Goal: Transaction & Acquisition: Purchase product/service

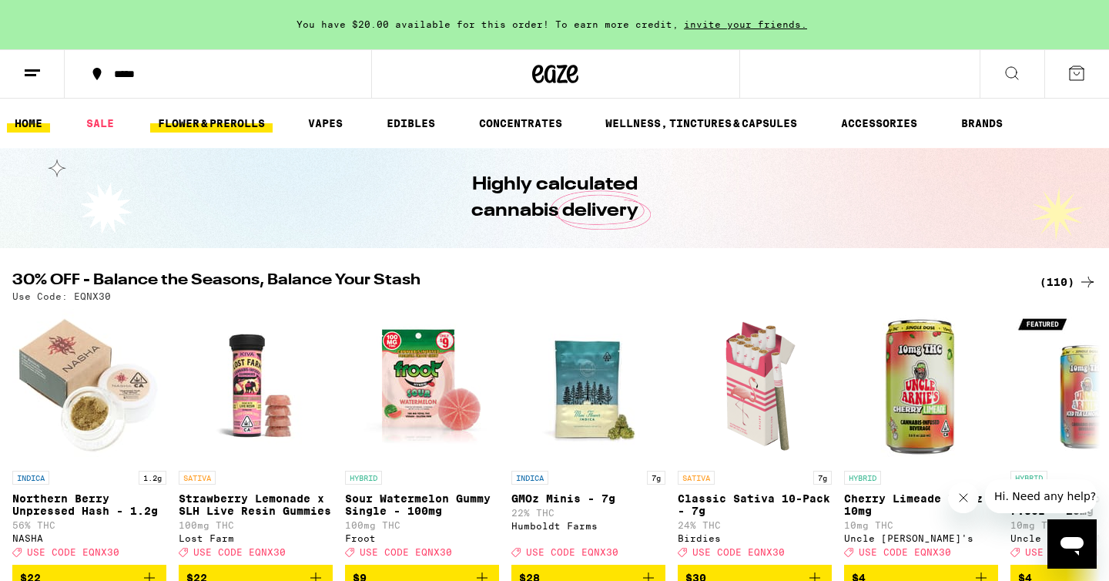
click at [264, 126] on link "FLOWER & PREROLLS" at bounding box center [211, 123] width 123 height 18
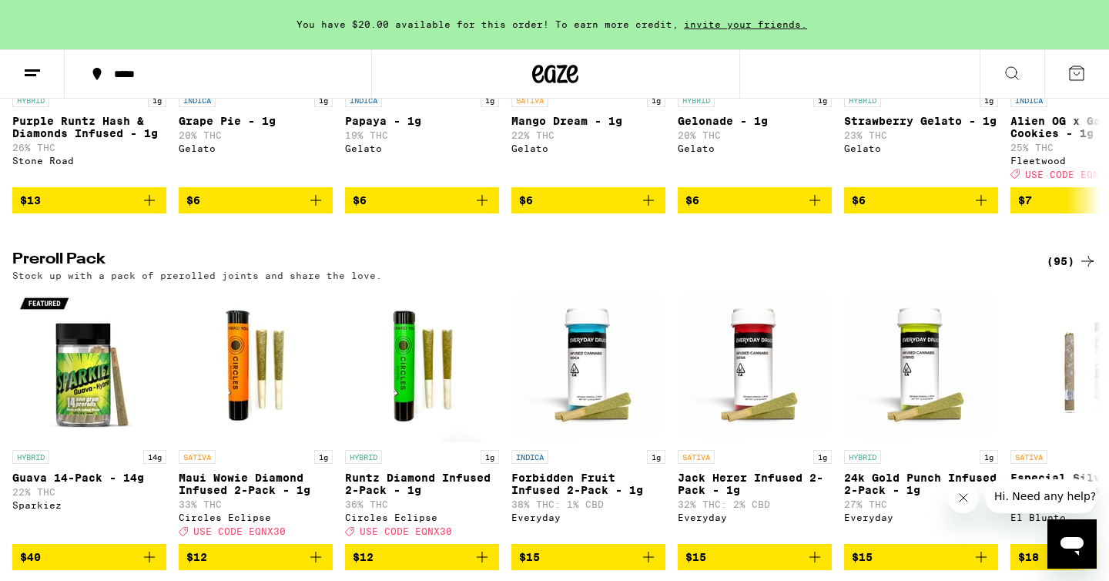
scroll to position [1143, 0]
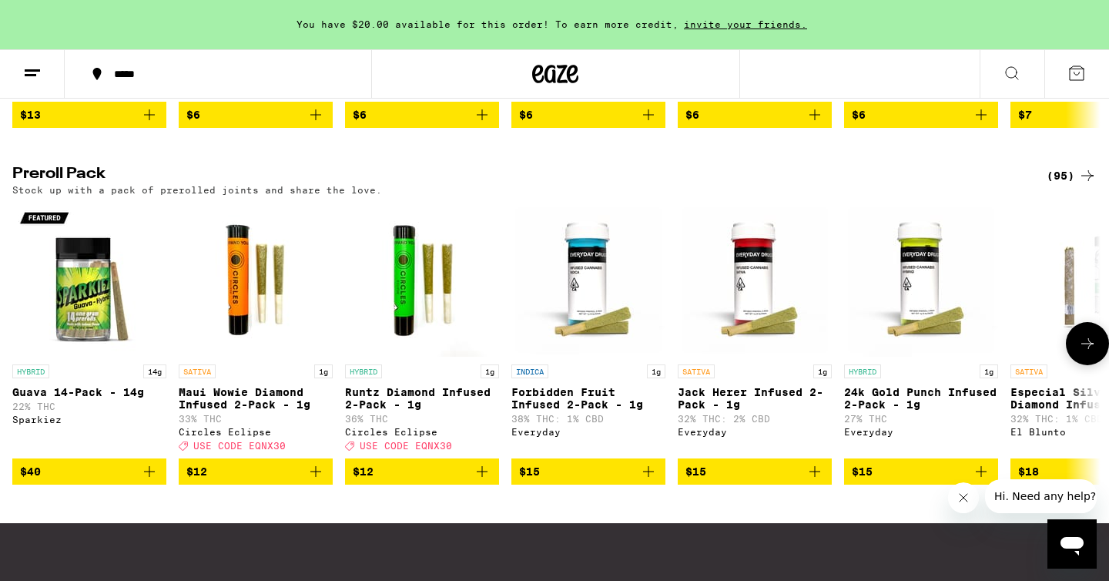
click at [1083, 365] on button at bounding box center [1087, 343] width 43 height 43
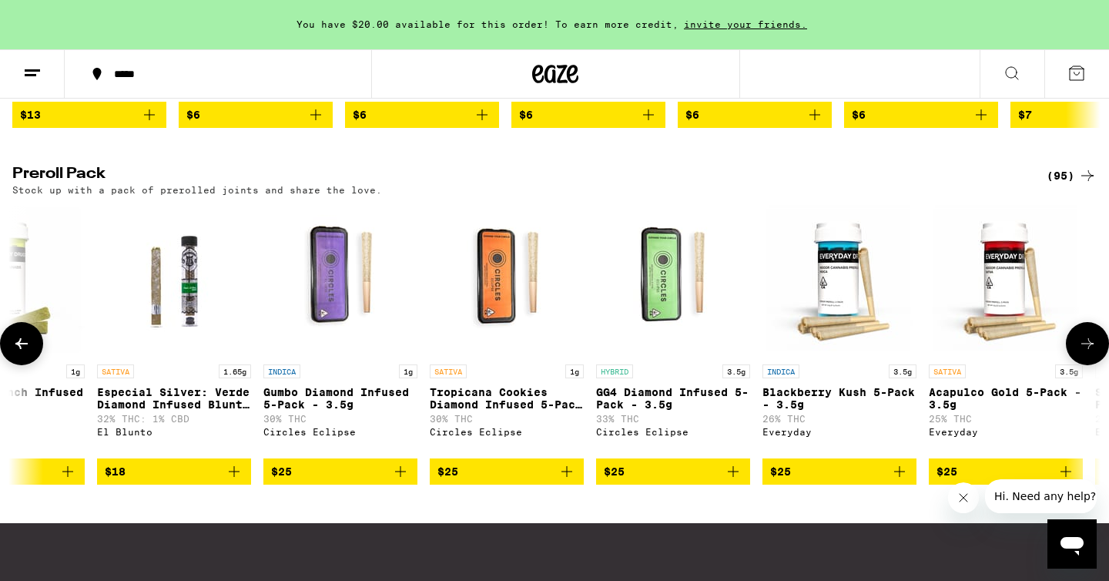
scroll to position [0, 917]
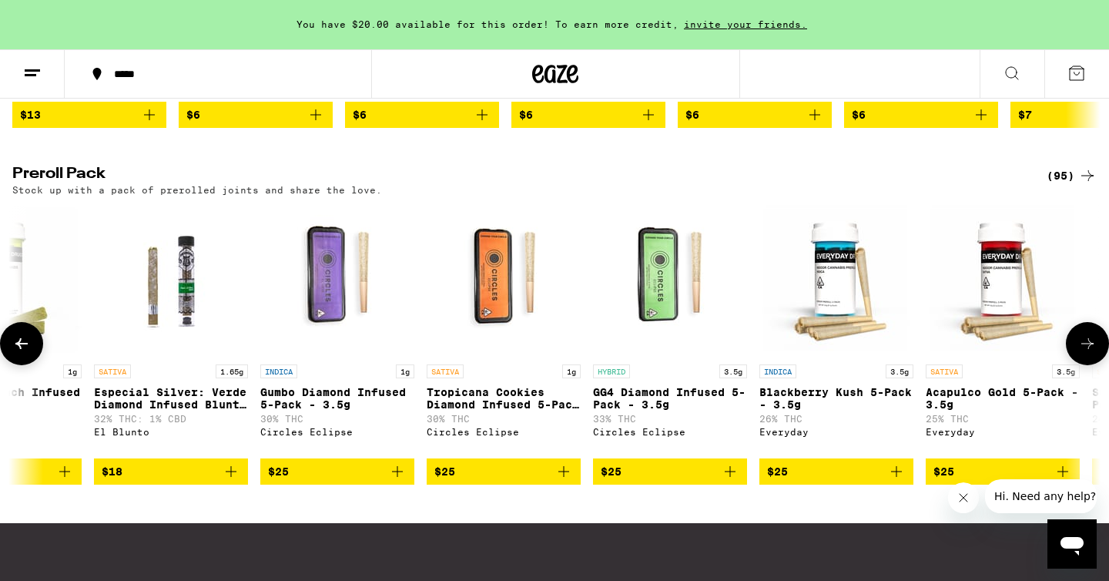
click at [899, 481] on icon "Add to bag" at bounding box center [897, 471] width 18 height 18
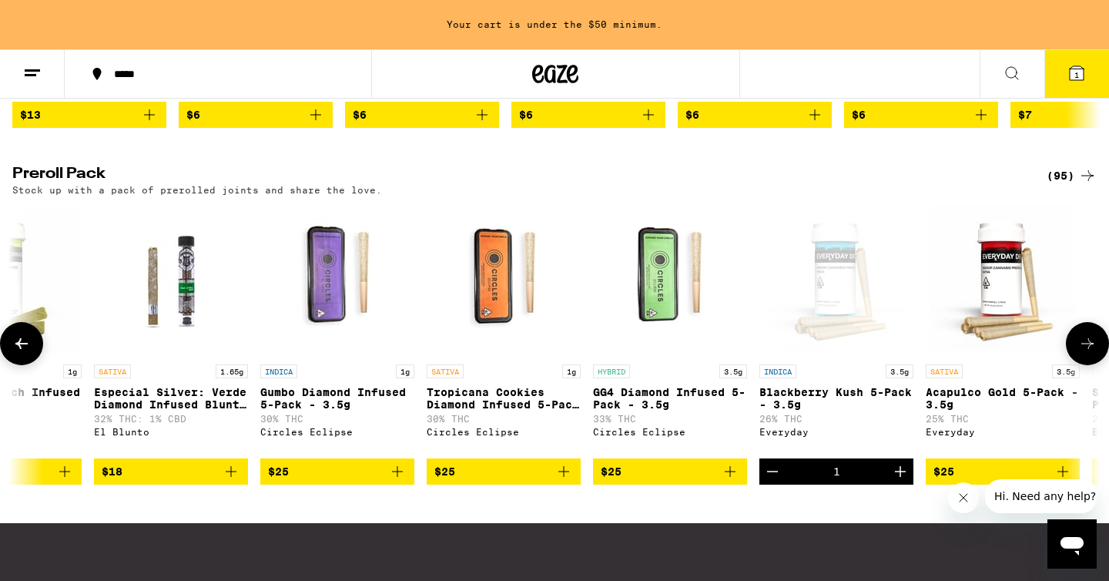
click at [1076, 365] on button at bounding box center [1087, 343] width 43 height 43
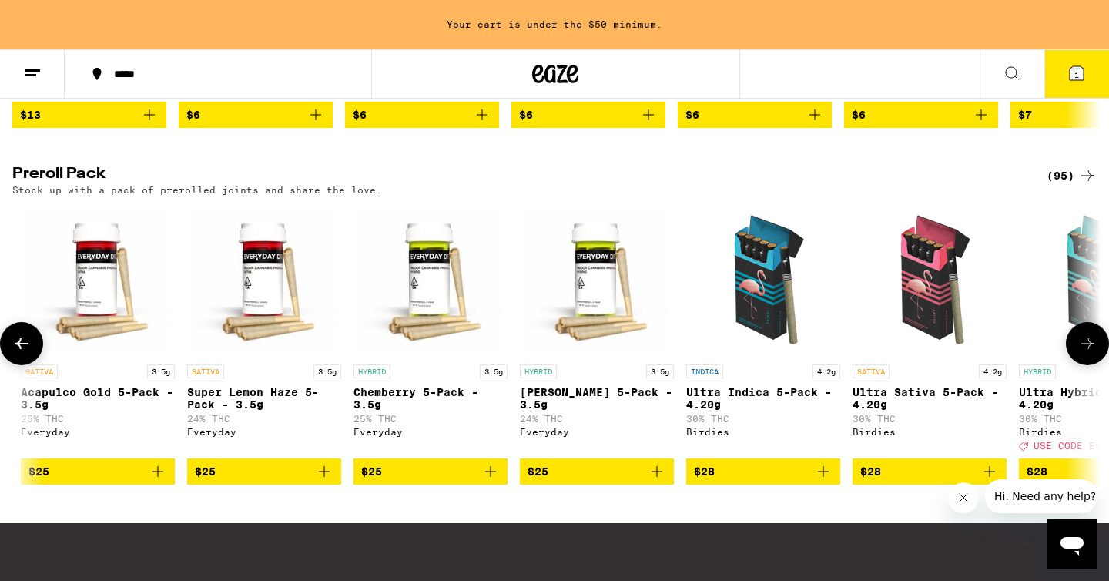
scroll to position [0, 1834]
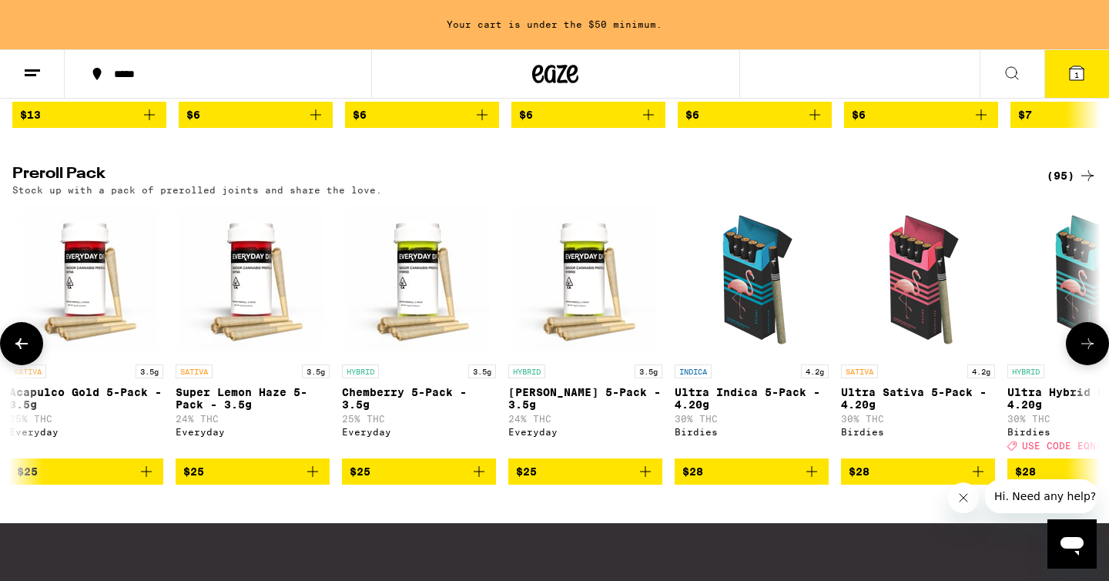
click at [1076, 365] on button at bounding box center [1087, 343] width 43 height 43
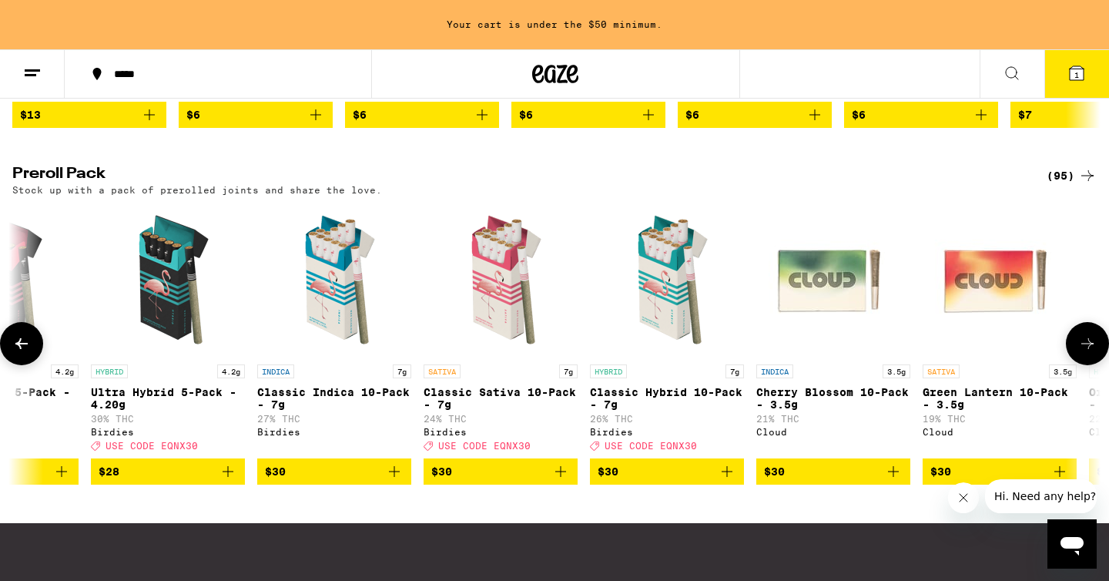
click at [1076, 365] on button at bounding box center [1087, 343] width 43 height 43
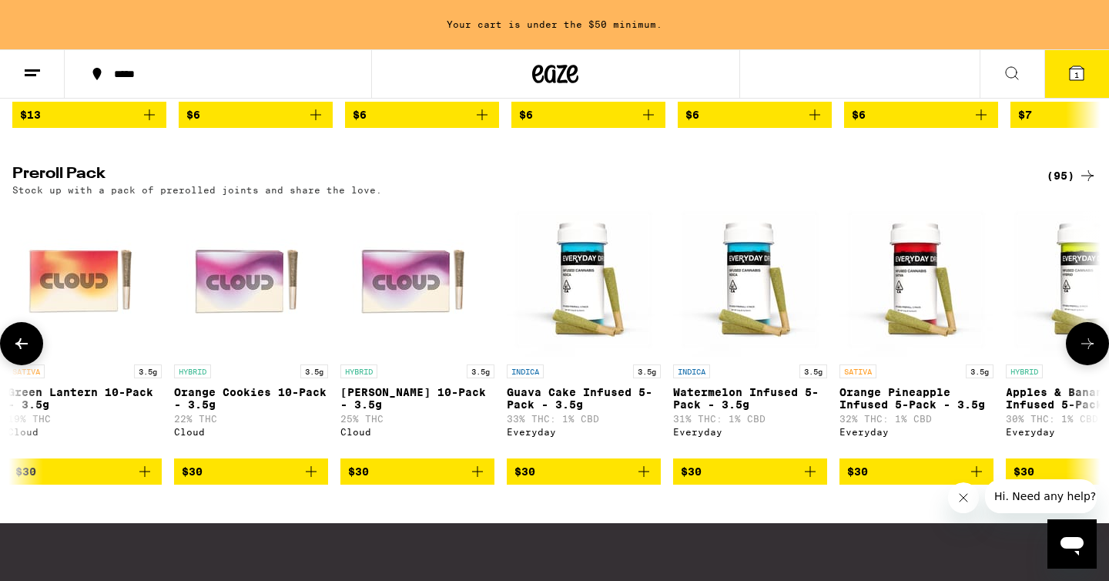
scroll to position [0, 3668]
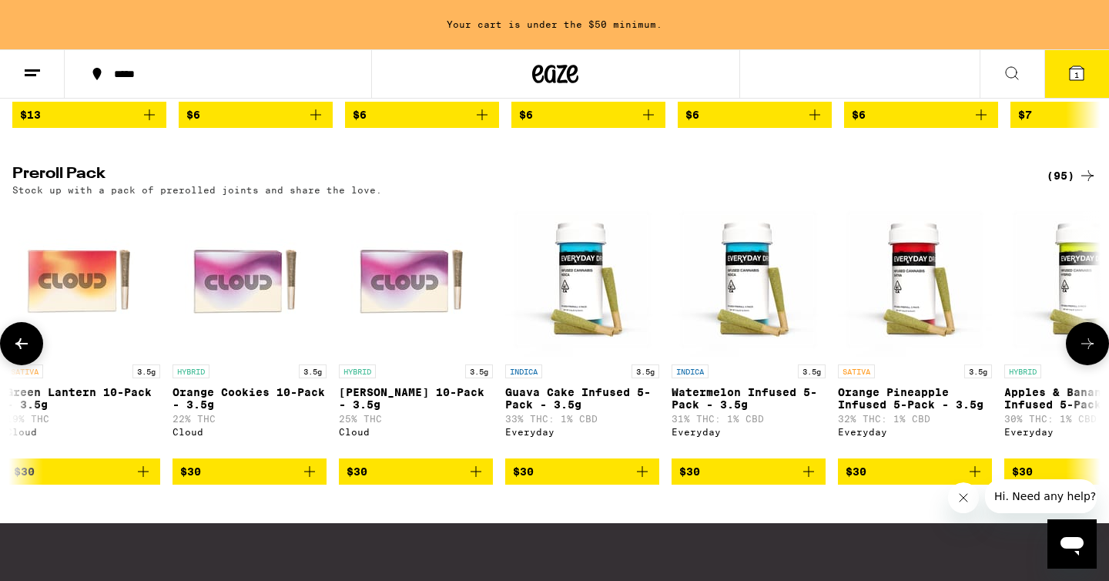
click at [27, 365] on button at bounding box center [21, 343] width 43 height 43
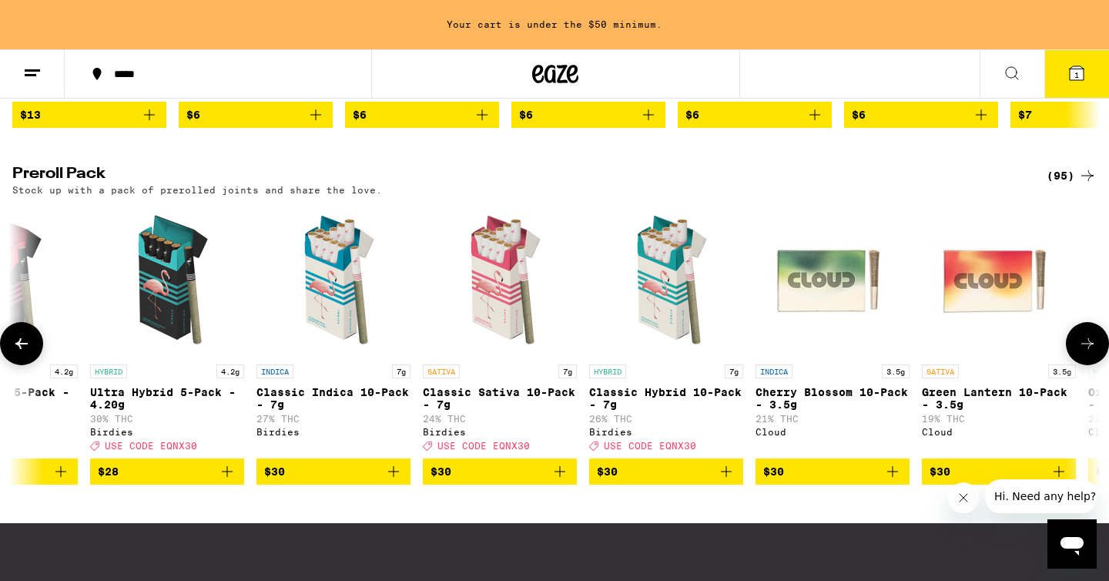
scroll to position [0, 2751]
click at [896, 481] on icon "Add to bag" at bounding box center [894, 471] width 18 height 18
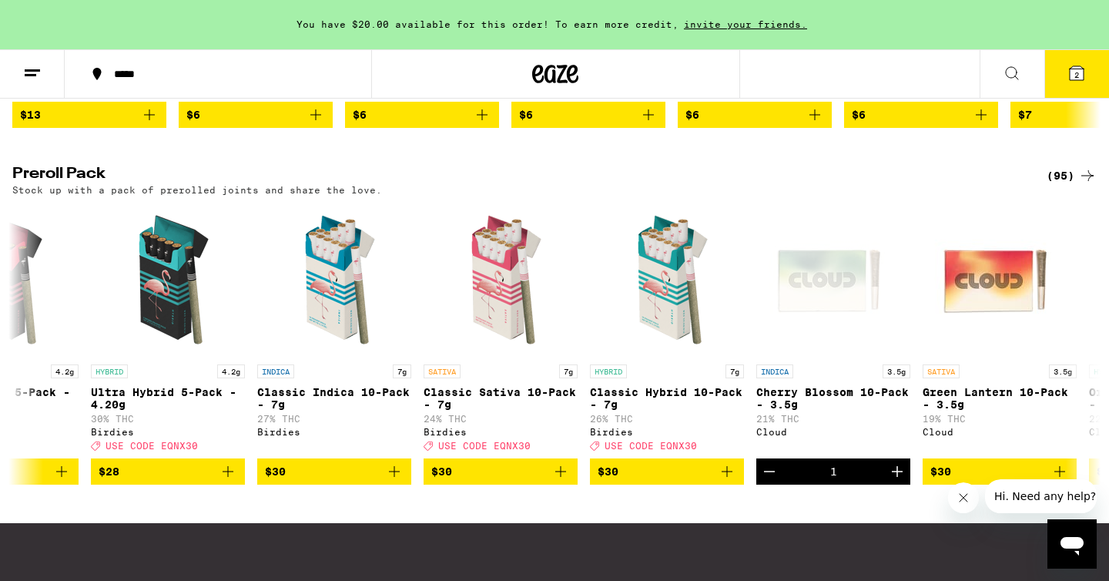
click at [1077, 65] on icon at bounding box center [1077, 73] width 18 height 18
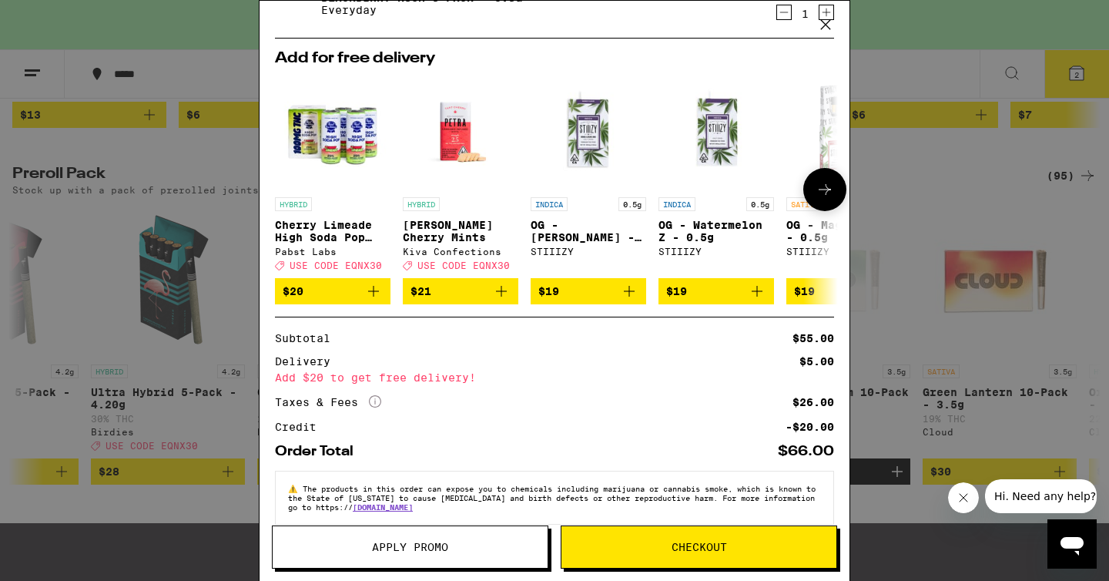
scroll to position [186, 0]
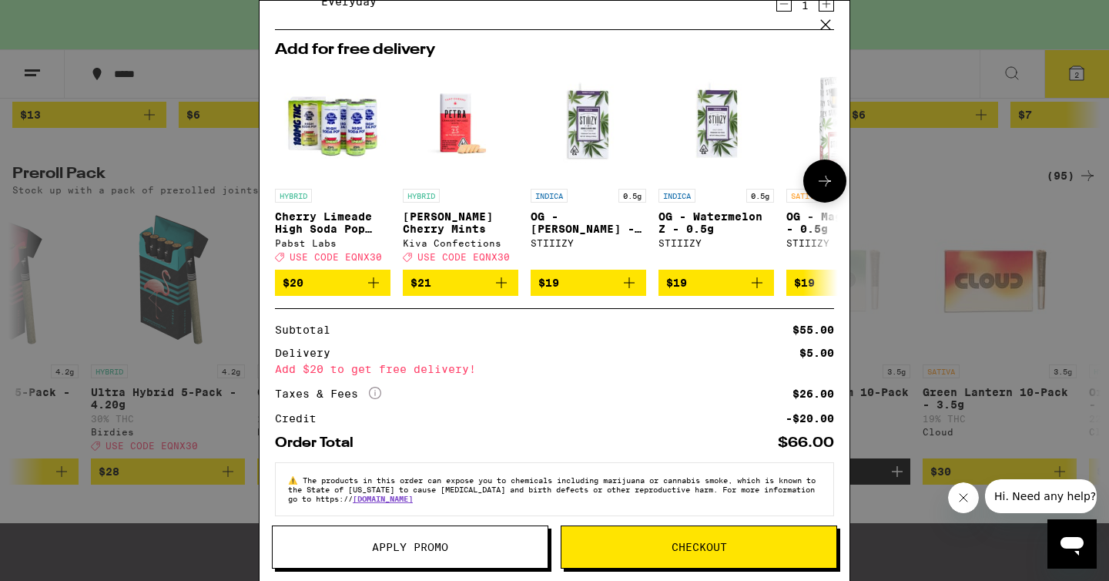
click at [798, 280] on button "$19" at bounding box center [845, 283] width 116 height 26
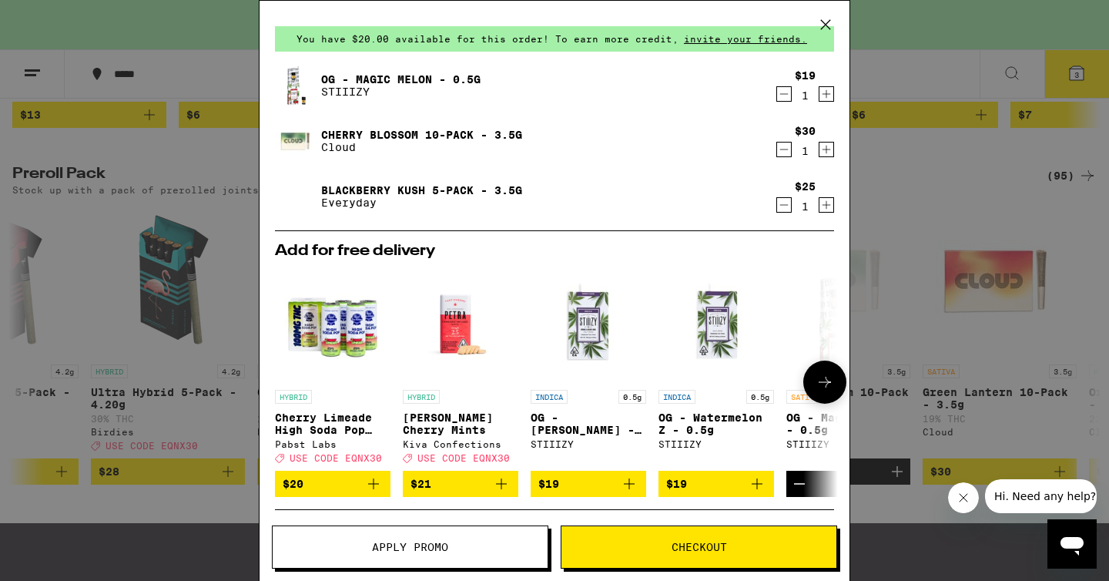
scroll to position [0, 0]
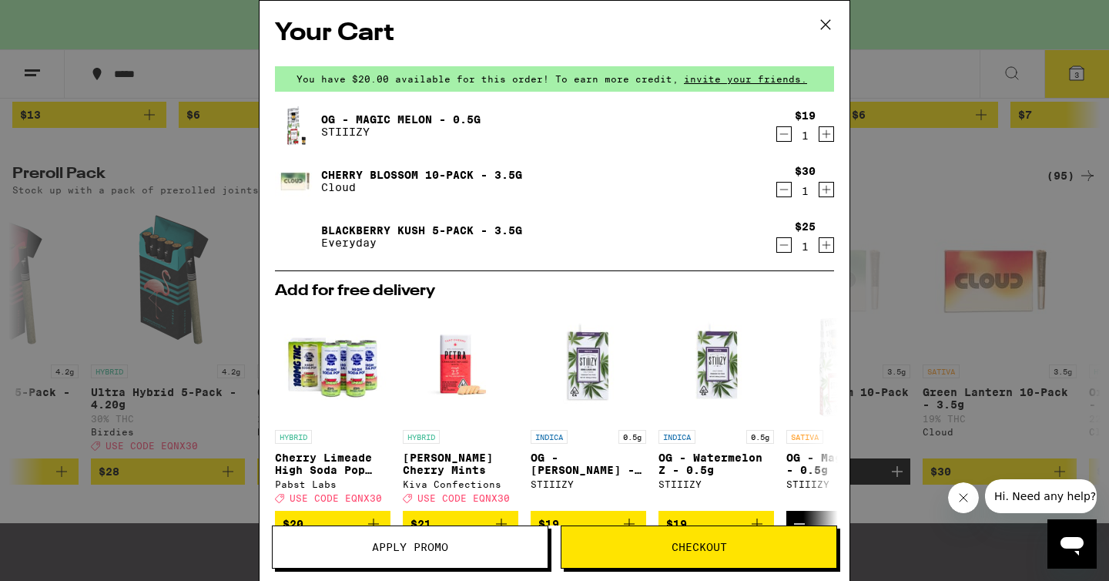
click at [786, 135] on icon "Decrement" at bounding box center [784, 134] width 14 height 18
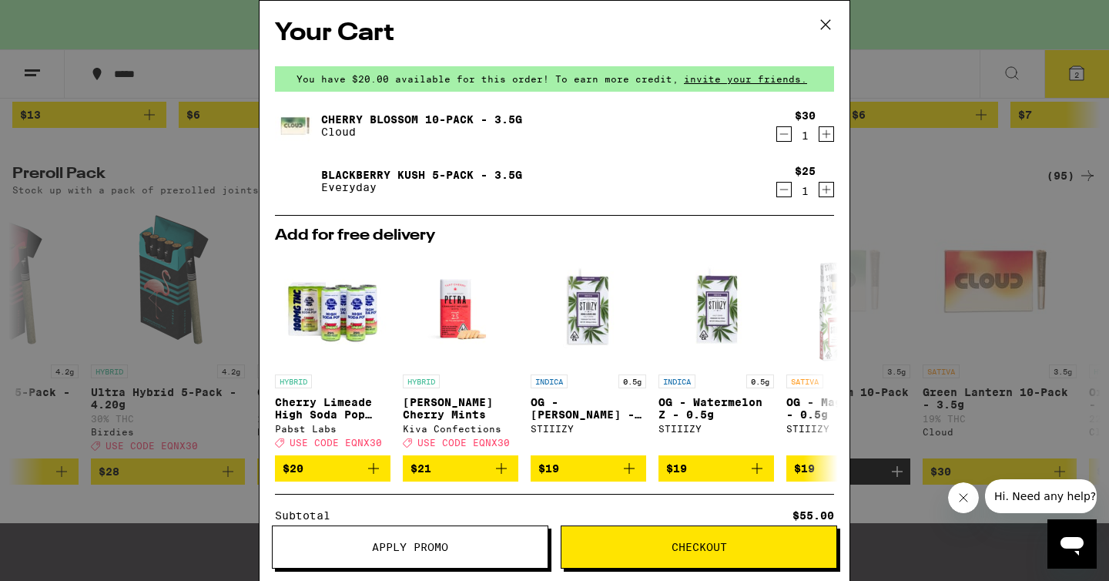
click at [784, 190] on icon "Decrement" at bounding box center [784, 189] width 14 height 18
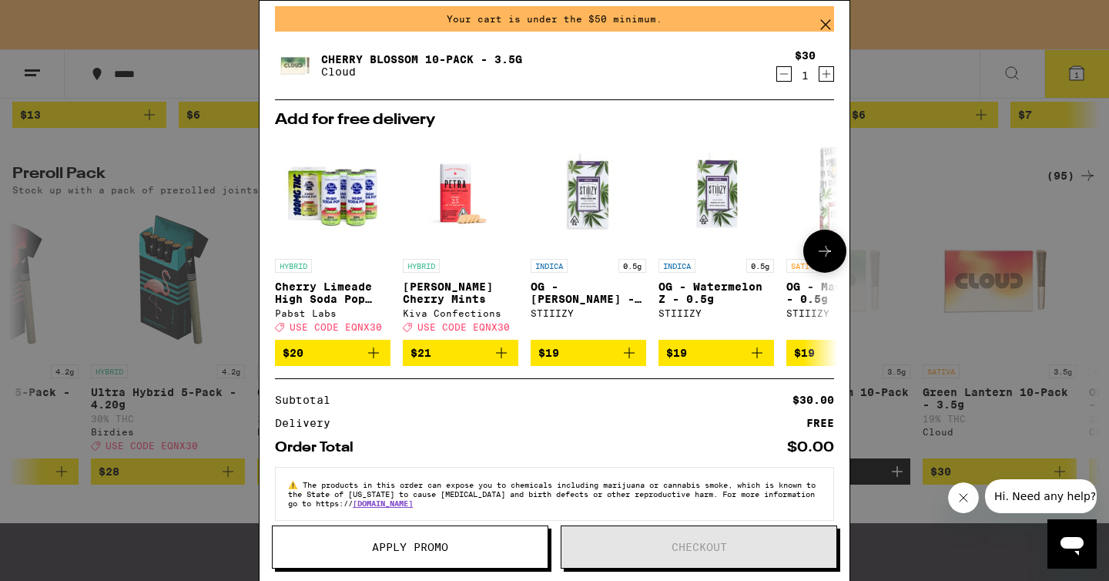
scroll to position [61, 0]
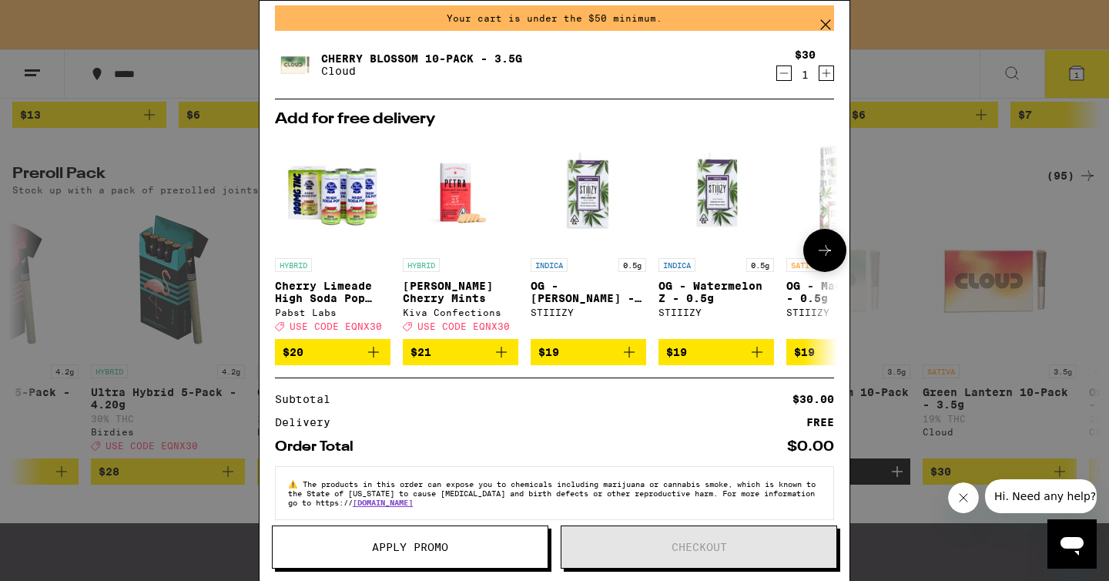
click at [817, 263] on button at bounding box center [825, 250] width 43 height 43
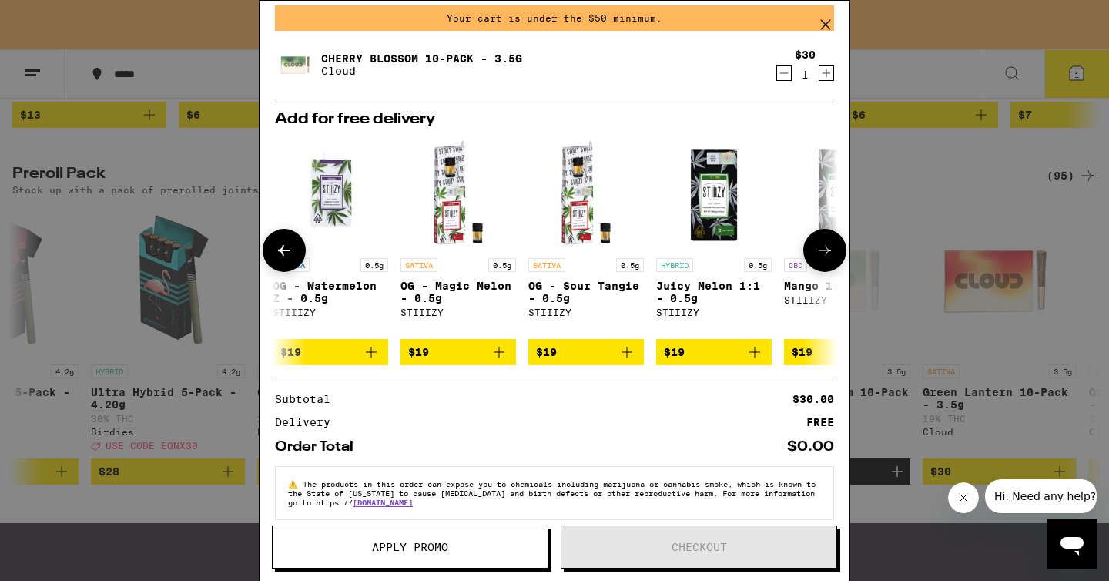
scroll to position [0, 391]
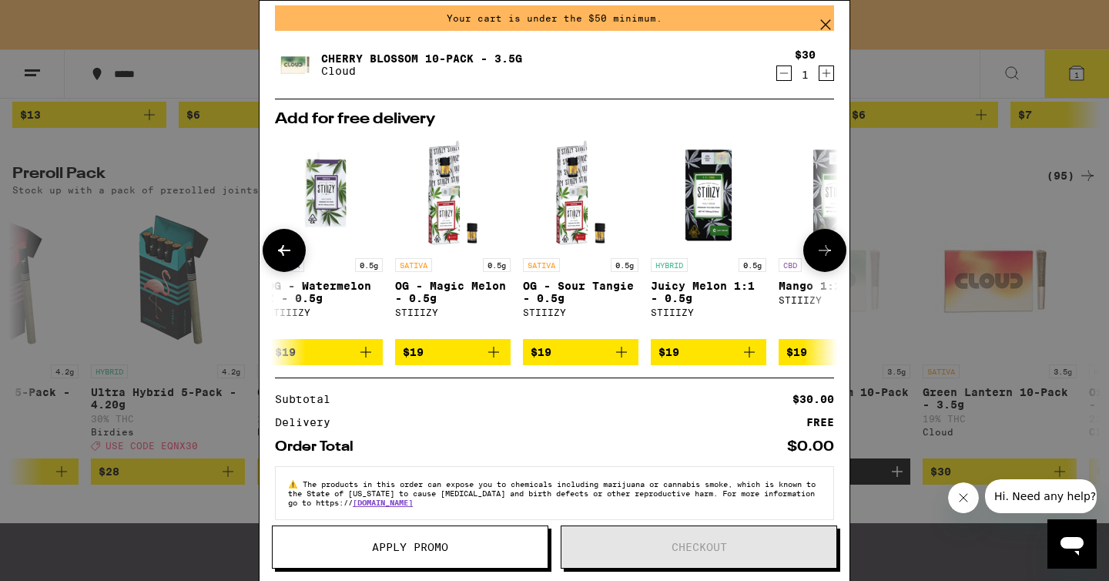
click at [816, 260] on icon at bounding box center [825, 250] width 18 height 18
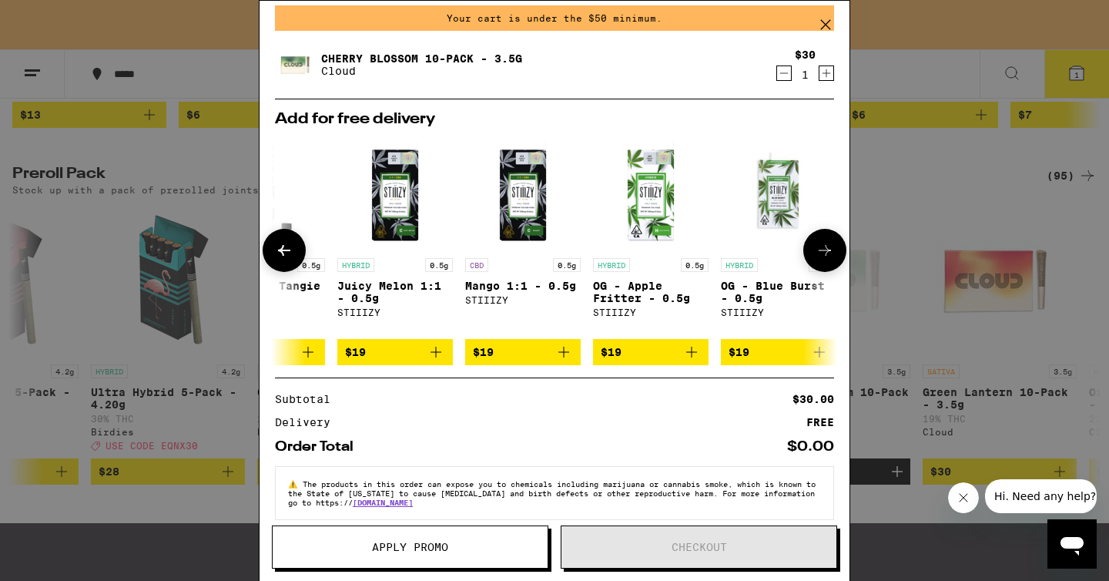
scroll to position [0, 720]
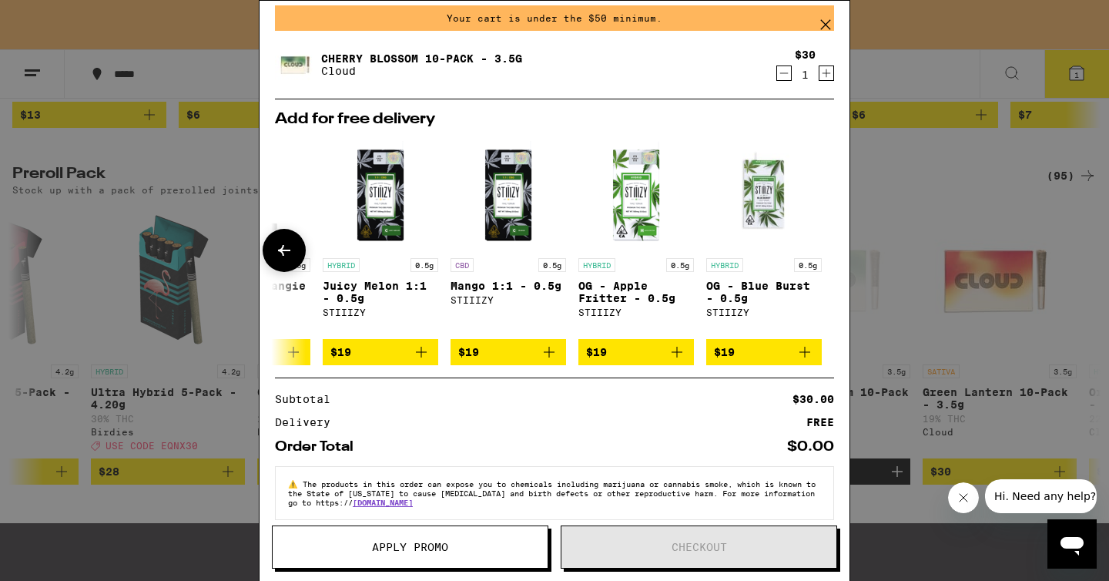
click at [816, 261] on div at bounding box center [825, 250] width 43 height 43
click at [827, 26] on icon at bounding box center [825, 24] width 9 height 9
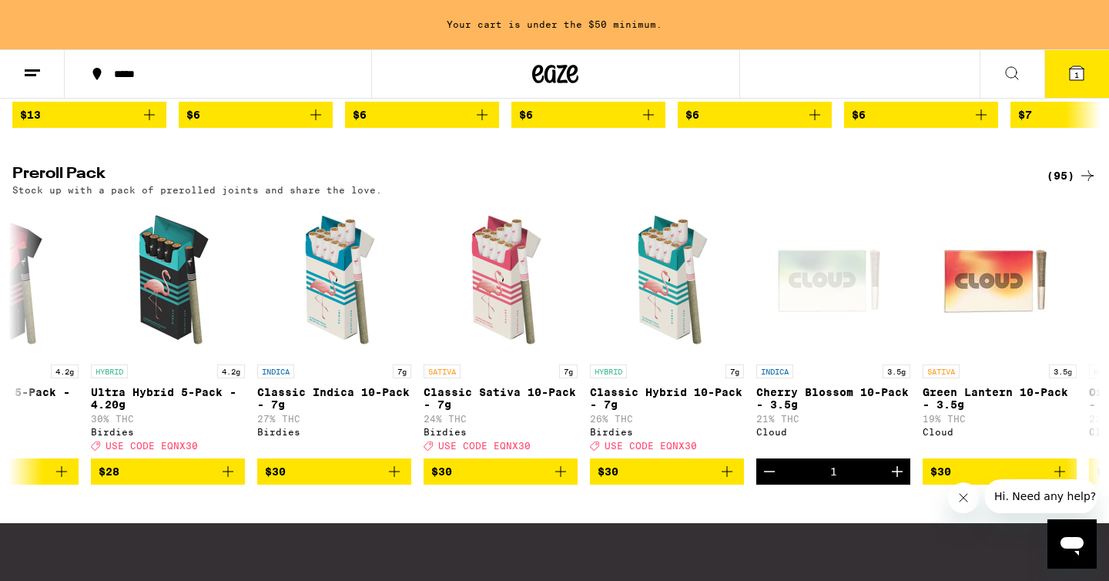
click at [1060, 89] on button "1" at bounding box center [1077, 74] width 65 height 48
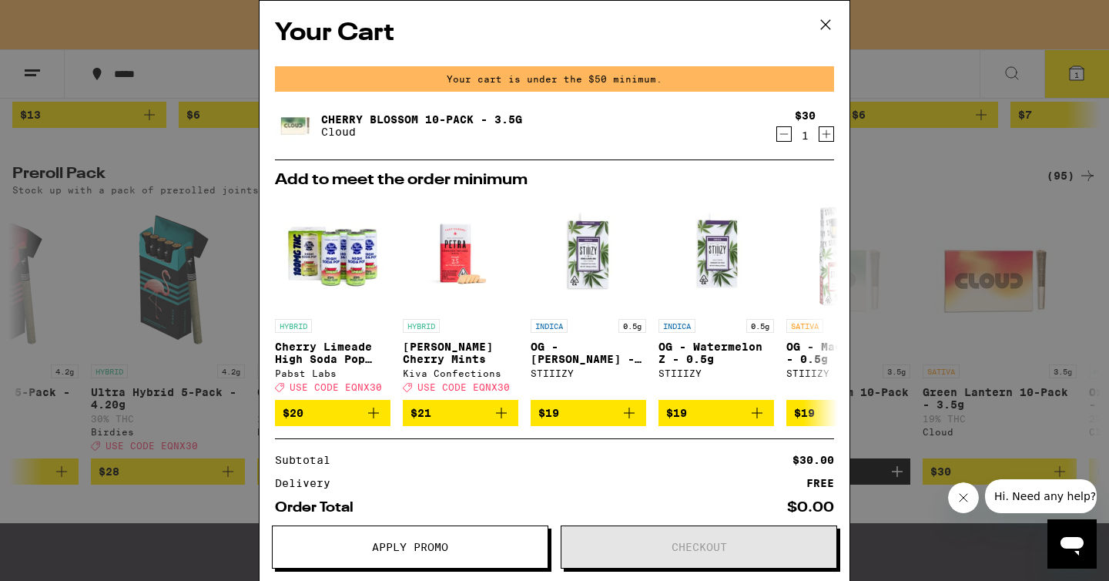
click at [788, 134] on icon "Decrement" at bounding box center [784, 134] width 14 height 18
